Goal: Find specific page/section: Find specific page/section

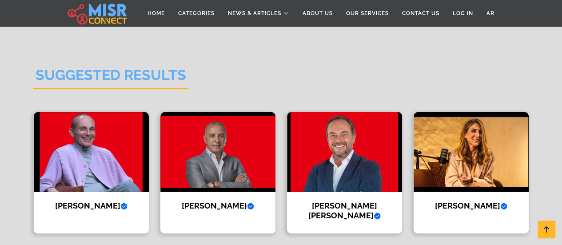
scroll to position [1367, 0]
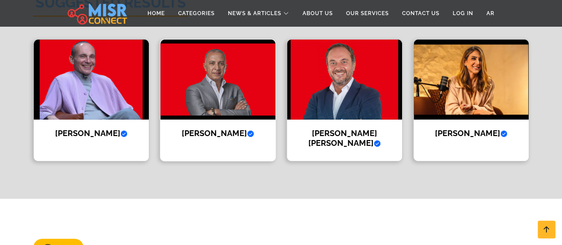
click at [190, 85] on img at bounding box center [217, 80] width 115 height 80
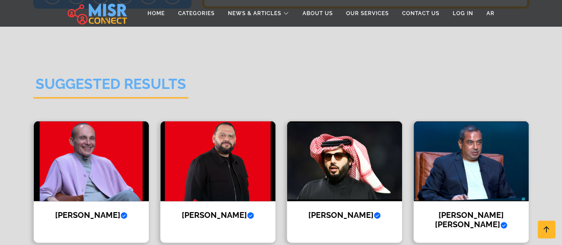
scroll to position [939, 0]
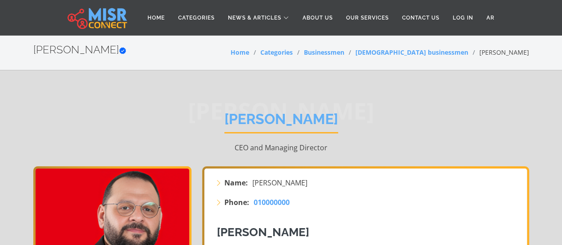
drag, startPoint x: 253, startPoint y: 185, endPoint x: 304, endPoint y: 180, distance: 50.9
click at [304, 180] on li "Name: Abdullah Salam" at bounding box center [366, 182] width 303 height 11
copy span "Abdullah Salam"
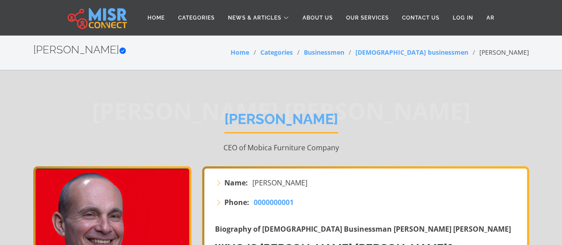
drag, startPoint x: 370, startPoint y: 122, endPoint x: 344, endPoint y: 117, distance: 26.6
click at [344, 117] on div "Mohamed Farouk Abdel Moneim Mohamed Farouk CEO of Mobica Furniture Company" at bounding box center [280, 131] width 495 height 69
click at [338, 117] on h1 "[PERSON_NAME]" at bounding box center [281, 122] width 114 height 23
drag, startPoint x: 347, startPoint y: 118, endPoint x: 216, endPoint y: 121, distance: 131.0
click at [224, 121] on h1 "[PERSON_NAME]" at bounding box center [281, 122] width 114 height 23
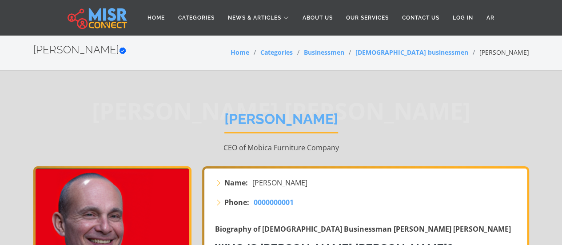
drag, startPoint x: 253, startPoint y: 182, endPoint x: 312, endPoint y: 176, distance: 59.9
copy span "[PERSON_NAME]"
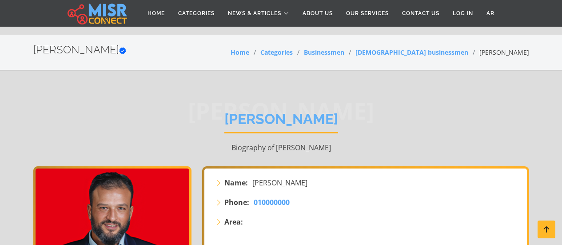
scroll to position [1367, 0]
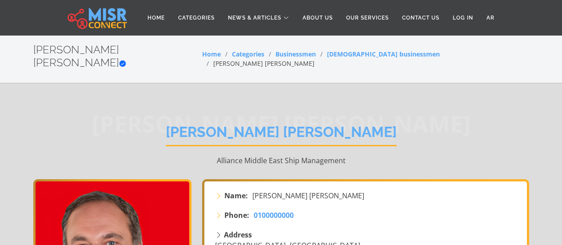
scroll to position [18, 0]
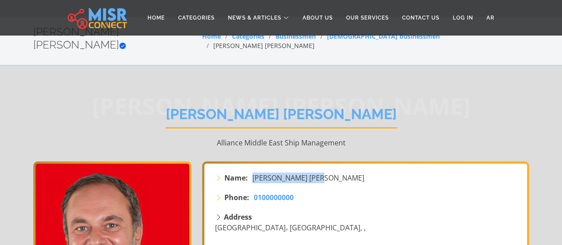
click at [349, 172] on li "Name: [PERSON_NAME] [PERSON_NAME]" at bounding box center [366, 177] width 303 height 11
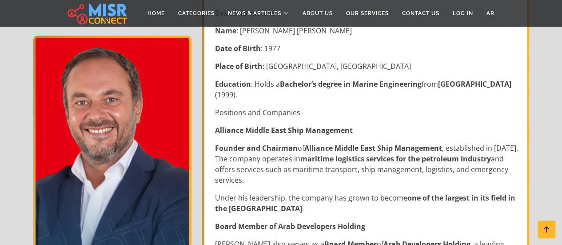
scroll to position [320, 0]
